Goal: Information Seeking & Learning: Learn about a topic

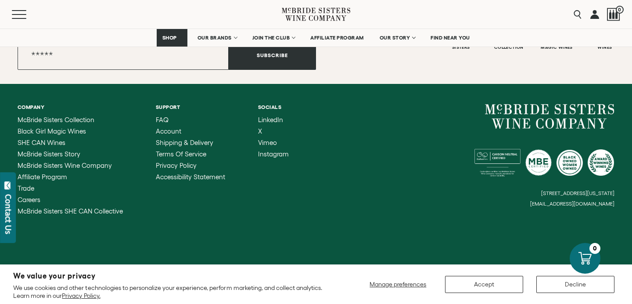
scroll to position [3584, 0]
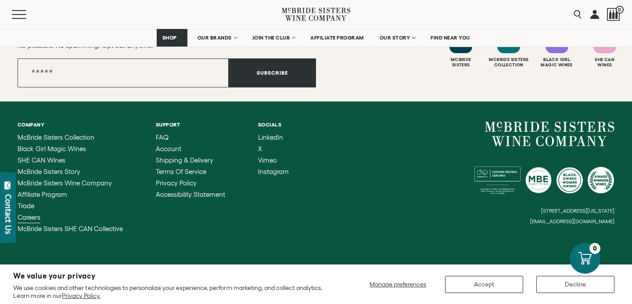
click at [34, 213] on span "Careers" at bounding box center [29, 216] width 23 height 7
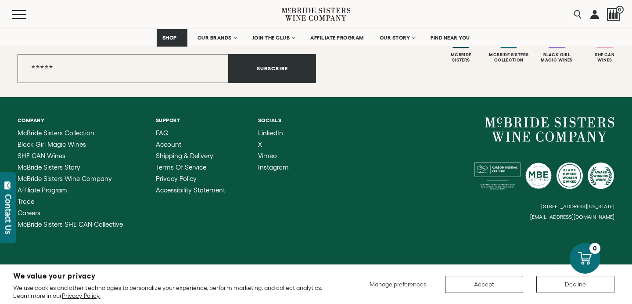
scroll to position [964, 0]
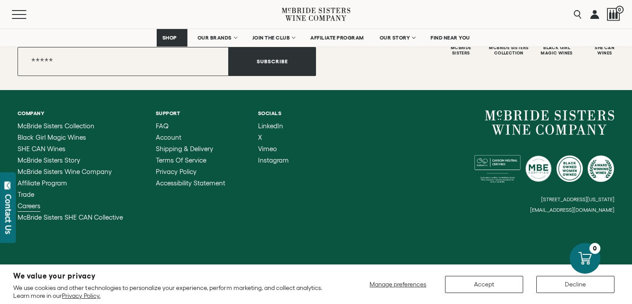
click at [34, 203] on span "Careers" at bounding box center [29, 205] width 23 height 7
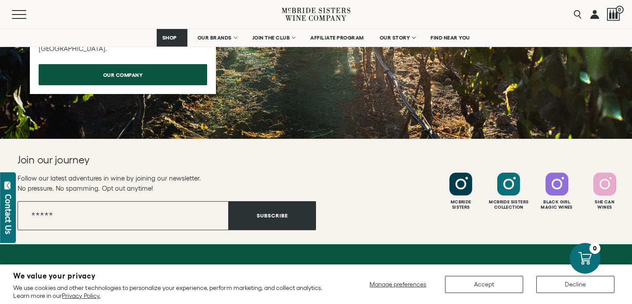
scroll to position [813, 0]
